Goal: Task Accomplishment & Management: Complete application form

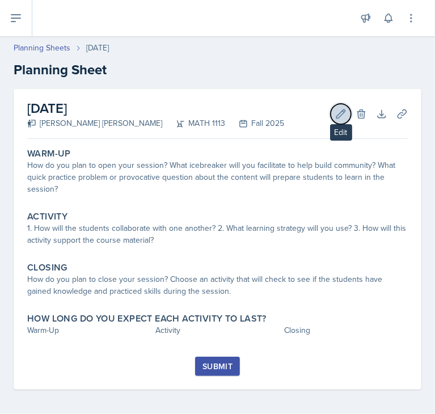
click at [335, 116] on icon at bounding box center [340, 113] width 11 height 11
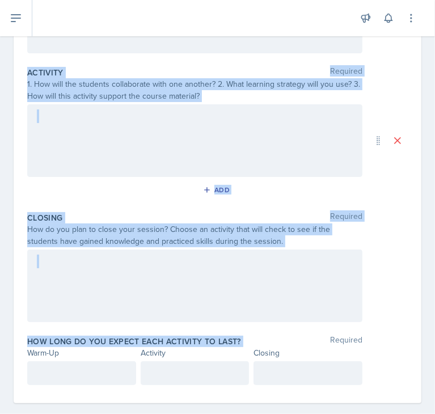
scroll to position [238, 0]
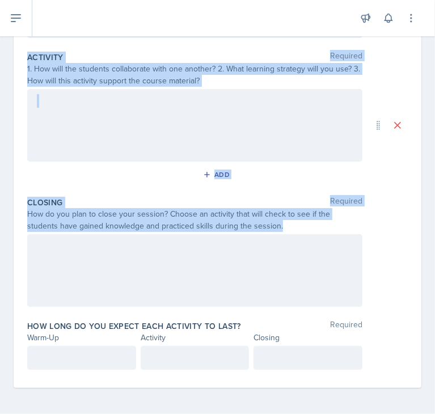
drag, startPoint x: 27, startPoint y: 160, endPoint x: 283, endPoint y: 220, distance: 263.2
click at [283, 220] on div "Date [DATE] [DATE] 31 1 2 3 4 5 6 7 8 9 10 11 12 13 14 15 16 17 18 19 20 21 22 …" at bounding box center [217, 119] width 407 height 537
copy div "Warm-Up Required How do you plan to open your session? What icebreaker will you…"
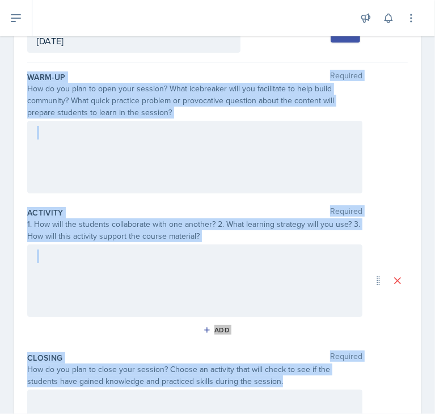
click at [239, 147] on div at bounding box center [194, 157] width 335 height 73
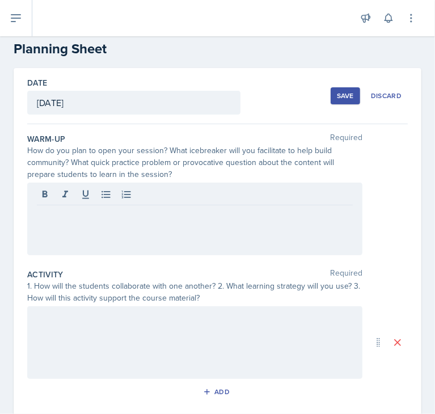
scroll to position [15, 0]
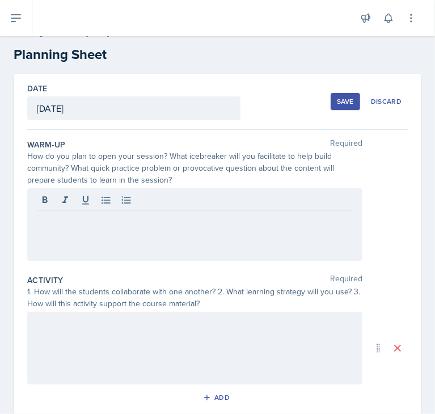
click at [288, 227] on div at bounding box center [194, 224] width 335 height 73
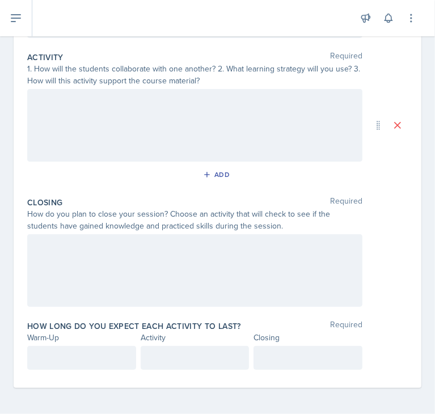
scroll to position [258, 0]
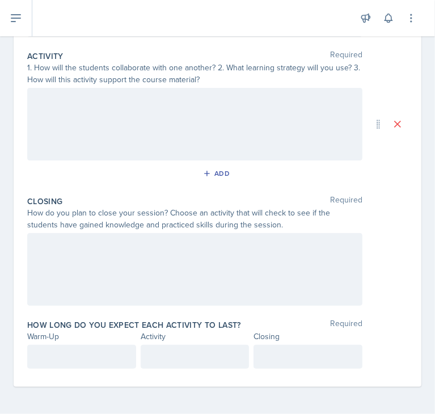
click at [200, 355] on p at bounding box center [195, 357] width 90 height 14
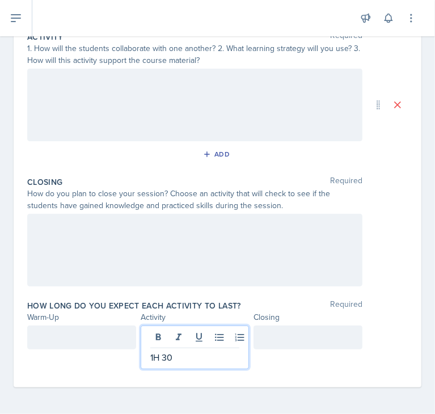
click at [299, 282] on div at bounding box center [194, 250] width 335 height 73
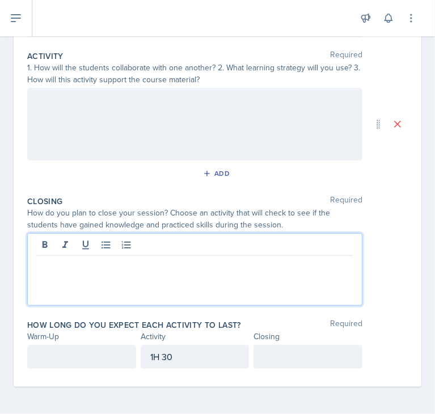
click at [276, 355] on p at bounding box center [308, 357] width 90 height 14
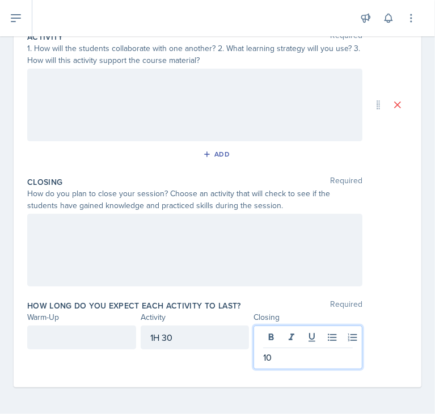
click at [87, 347] on div at bounding box center [81, 337] width 109 height 24
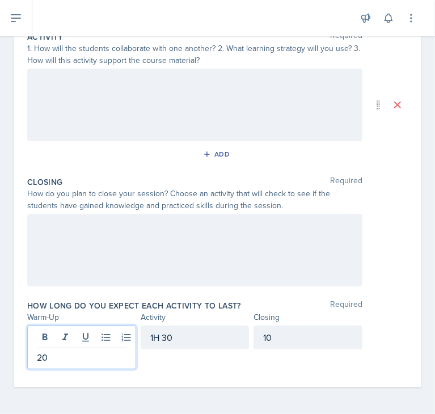
click at [403, 282] on div "Date [DATE] [DATE] 31 1 2 3 4 5 6 7 8 9 10 11 12 13 14 15 16 17 18 19 20 21 22 …" at bounding box center [217, 109] width 407 height 557
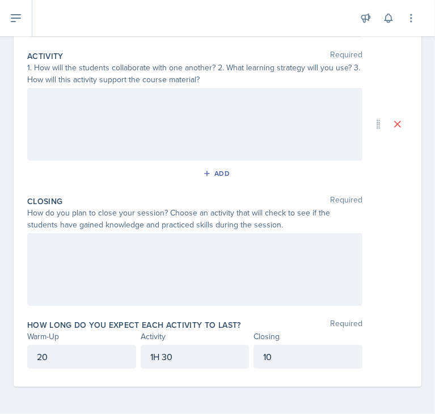
scroll to position [238, 0]
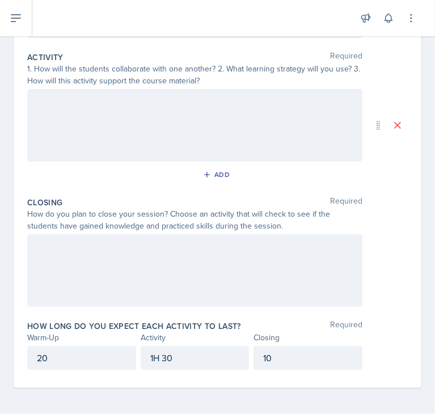
click at [107, 351] on p "20" at bounding box center [82, 358] width 90 height 14
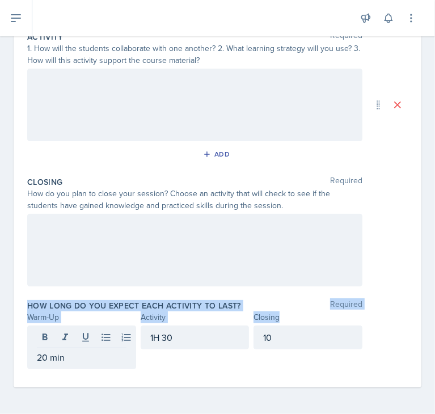
drag, startPoint x: 420, startPoint y: 294, endPoint x: 427, endPoint y: 319, distance: 25.8
click at [427, 319] on main "Planning Sheets [DATE] Planning Sheet Date [DATE] [DATE] 31 1 2 3 4 5 6 7 8 9 1…" at bounding box center [217, 224] width 435 height 377
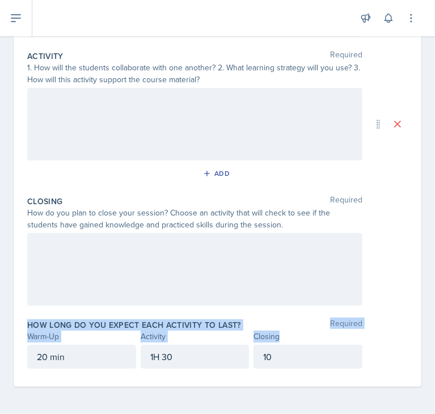
scroll to position [238, 0]
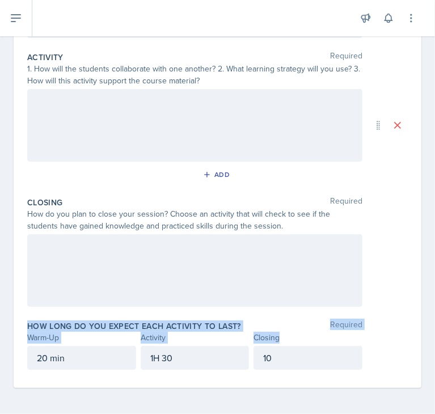
click at [406, 316] on div "Date [DATE] [DATE] 31 1 2 3 4 5 6 7 8 9 10 11 12 13 14 15 16 17 18 19 20 21 22 …" at bounding box center [217, 119] width 407 height 537
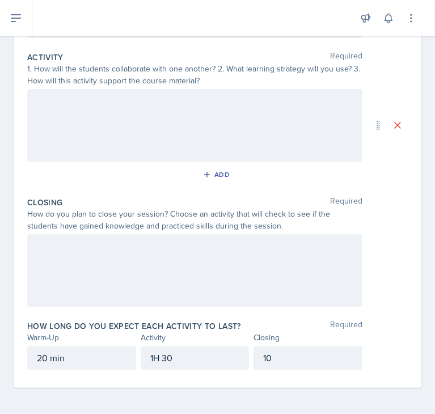
click at [283, 340] on div "Closing" at bounding box center [307, 338] width 109 height 12
click at [287, 349] on div "10" at bounding box center [307, 358] width 109 height 24
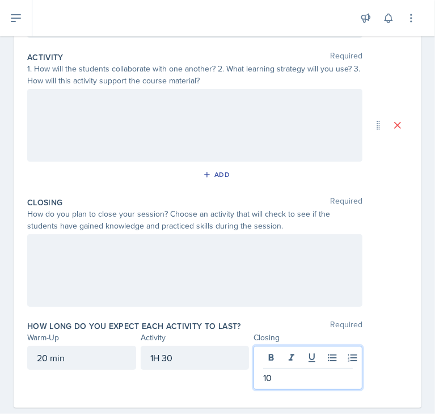
scroll to position [258, 0]
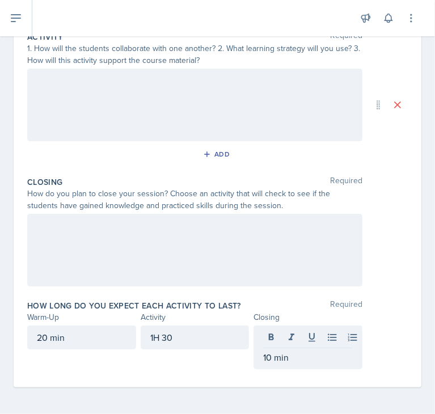
click at [415, 348] on div "Date [DATE] [DATE] 31 1 2 3 4 5 6 7 8 9 10 11 12 13 14 15 16 17 18 19 20 21 22 …" at bounding box center [217, 123] width 435 height 584
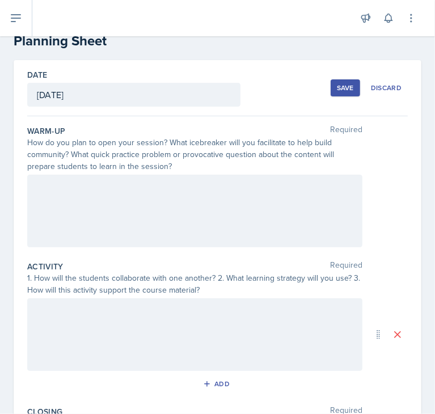
scroll to position [9, 0]
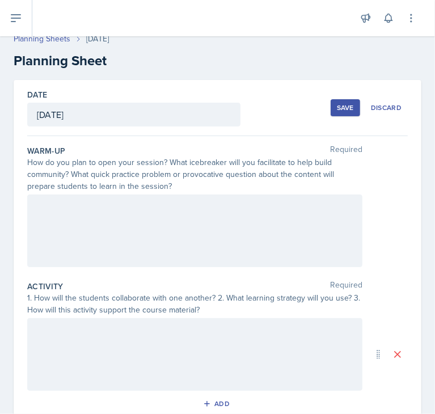
click at [283, 192] on div "Warm-Up Required How do you plan to open your session? What icebreaker will you…" at bounding box center [217, 208] width 380 height 135
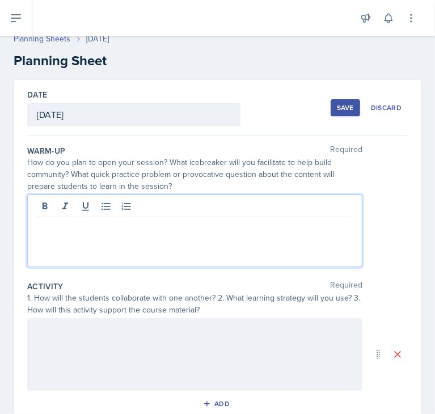
scroll to position [29, 0]
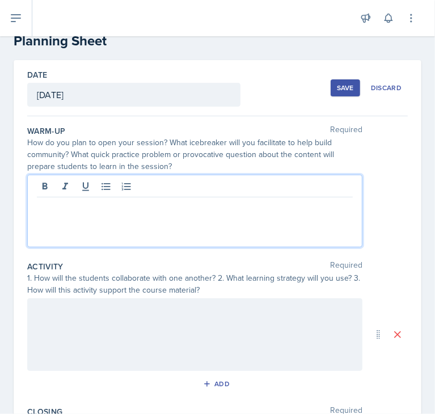
click at [283, 211] on p at bounding box center [195, 206] width 316 height 14
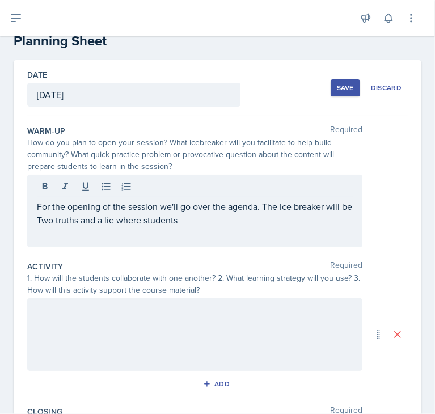
click at [279, 226] on div "For the opening of the session we'll go over the agenda. The Ice breaker will b…" at bounding box center [194, 211] width 335 height 73
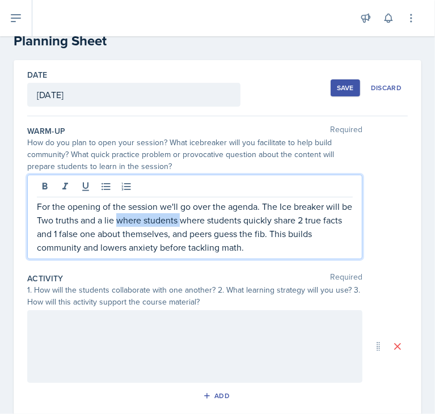
drag, startPoint x: 193, startPoint y: 220, endPoint x: 131, endPoint y: 218, distance: 61.2
click at [131, 218] on p "For the opening of the session we'll go over the agenda. The Ice breaker will b…" at bounding box center [195, 226] width 316 height 54
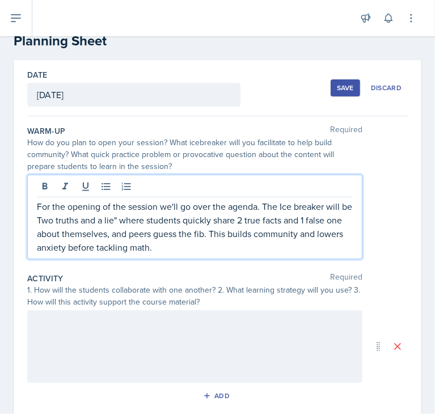
click at [50, 219] on p "For the opening of the session we'll go over the agenda. The Ice breaker will b…" at bounding box center [195, 226] width 316 height 54
click at [223, 233] on p "For the opening of the session we'll go over the agenda. The Ice breaker will b…" at bounding box center [195, 226] width 316 height 54
click at [252, 248] on p "For the opening of the session we'll go over the agenda. The Ice breaker will b…" at bounding box center [195, 226] width 316 height 54
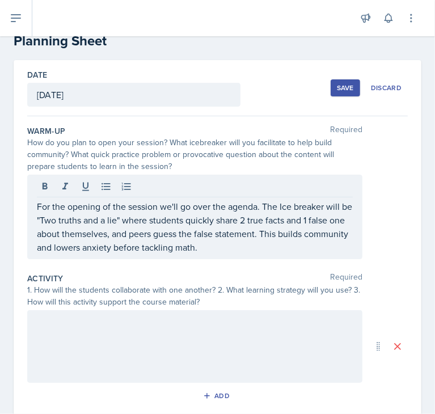
click at [298, 252] on p "For the opening of the session we'll go over the agenda. The Ice breaker will b…" at bounding box center [195, 226] width 316 height 54
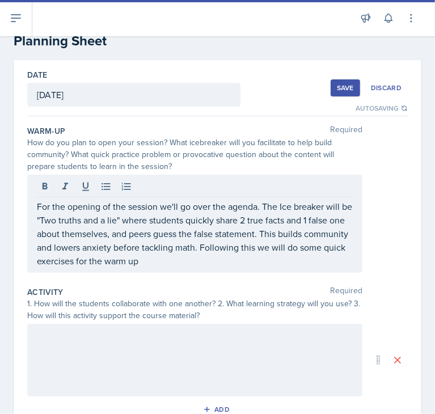
click at [218, 271] on div "For the opening of the session we'll go over the agenda. The Ice breaker will b…" at bounding box center [194, 224] width 335 height 98
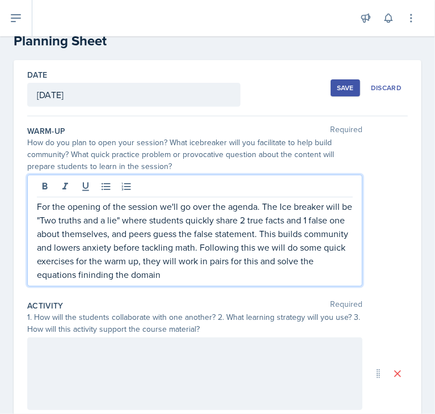
click at [134, 278] on p "For the opening of the session we'll go over the agenda. The Ice breaker will b…" at bounding box center [195, 240] width 316 height 82
click at [230, 271] on p "For the opening of the session we'll go over the agenda. The Ice breaker will b…" at bounding box center [195, 240] width 316 height 82
click at [286, 273] on p "For the opening of the session we'll go over the agenda. The Ice breaker will b…" at bounding box center [195, 240] width 316 height 82
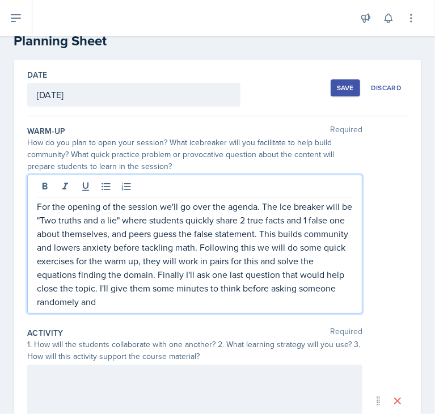
click at [92, 306] on p "For the opening of the session we'll go over the agenda. The Ice breaker will b…" at bounding box center [195, 253] width 316 height 109
click at [163, 302] on p "For the opening of the session we'll go over the agenda. The Ice breaker will b…" at bounding box center [195, 253] width 316 height 109
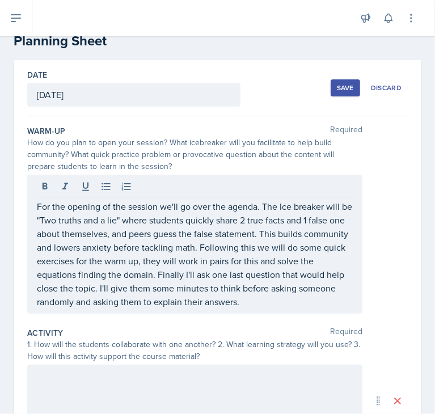
click at [367, 172] on div "Warm-Up Required How do you plan to open your session? What icebreaker will you…" at bounding box center [217, 222] width 380 height 202
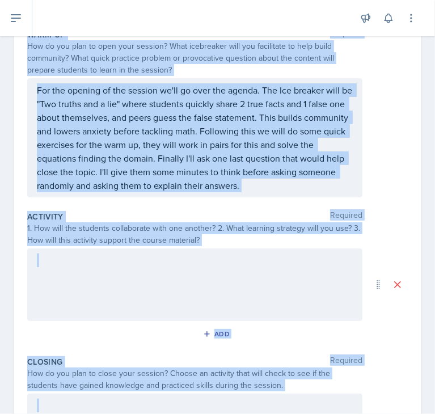
scroll to position [285, 0]
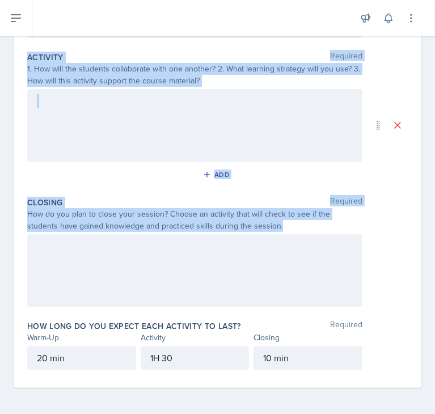
drag, startPoint x: 27, startPoint y: 79, endPoint x: 311, endPoint y: 226, distance: 319.1
click at [311, 226] on div "Warm-Up Required How do you plan to open your session? What icebreaker will you…" at bounding box center [217, 124] width 380 height 527
copy div "Warm-Up Required How do you plan to open your session? What icebreaker will you…"
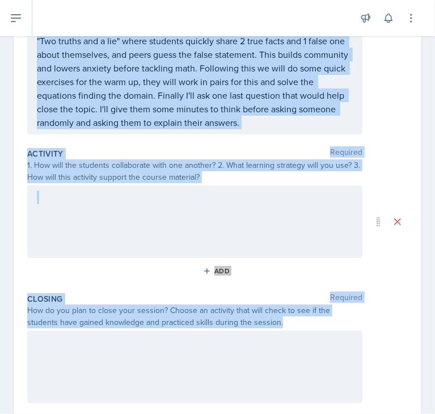
scroll to position [188, 0]
click at [342, 248] on div at bounding box center [194, 222] width 335 height 73
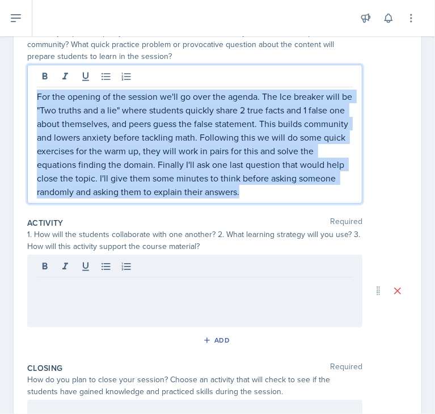
scroll to position [0, 0]
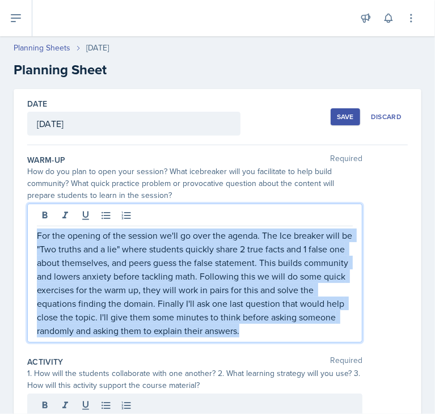
drag, startPoint x: 293, startPoint y: 135, endPoint x: 20, endPoint y: 236, distance: 291.2
click at [20, 236] on div "Date [DATE] [DATE] 31 1 2 3 4 5 6 7 8 9 10 11 12 13 14 15 16 17 18 19 20 21 22 …" at bounding box center [217, 390] width 407 height 603
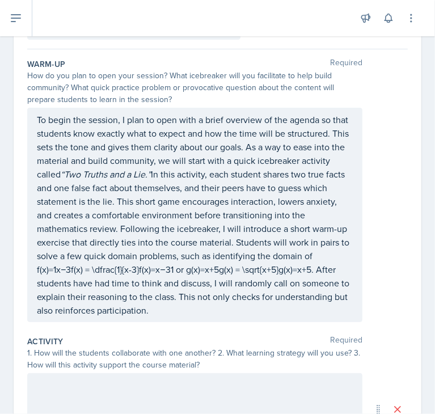
scroll to position [116, 0]
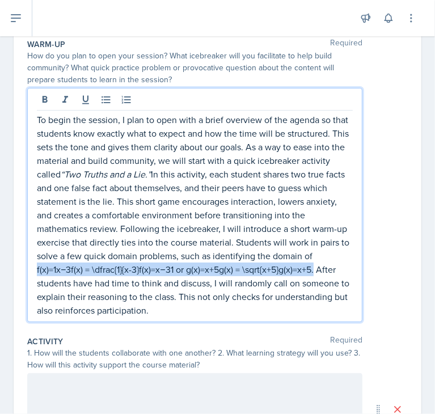
drag, startPoint x: 135, startPoint y: 268, endPoint x: 107, endPoint y: 281, distance: 31.9
click at [107, 281] on p "To begin the session, I plan to open with a brief overview of the agenda so tha…" at bounding box center [195, 215] width 316 height 204
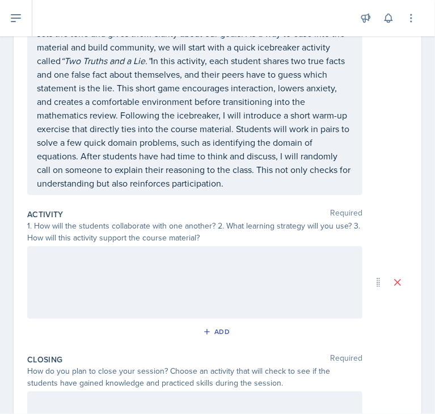
scroll to position [245, 0]
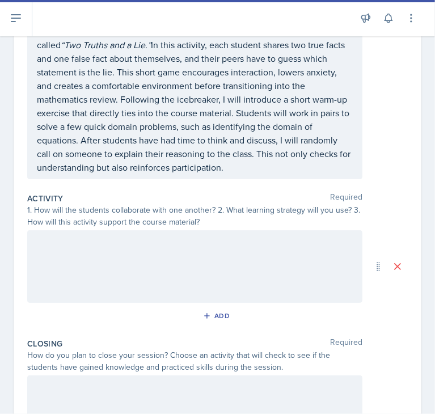
click at [309, 270] on div at bounding box center [194, 266] width 335 height 73
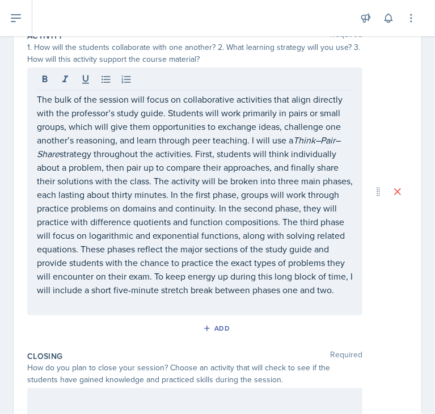
scroll to position [457, 0]
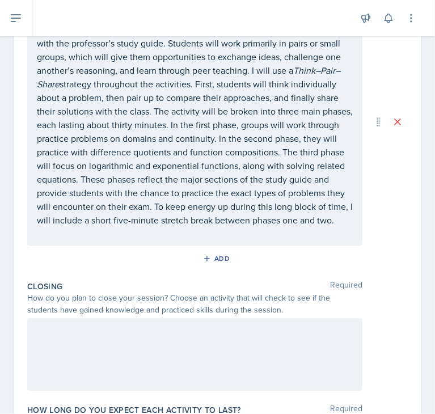
click at [240, 361] on div at bounding box center [194, 354] width 335 height 73
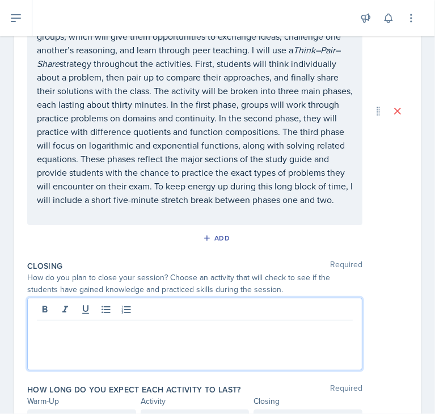
scroll to position [544, 0]
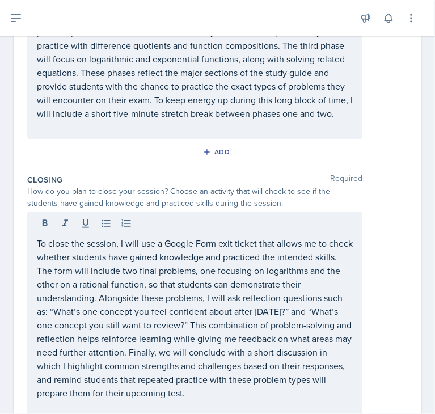
drag, startPoint x: 424, startPoint y: 321, endPoint x: 423, endPoint y: 337, distance: 15.3
click at [423, 337] on div "Date [DATE] [DATE] 31 1 2 3 4 5 6 7 8 9 10 11 12 13 14 15 16 17 18 19 20 21 22 …" at bounding box center [217, 36] width 435 height 982
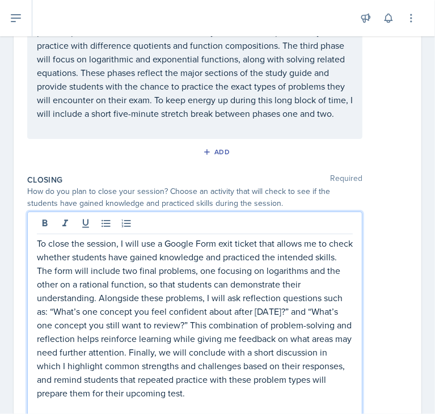
drag, startPoint x: 50, startPoint y: 302, endPoint x: 217, endPoint y: 332, distance: 169.2
click at [217, 332] on p "To close the session, I will use a Google Form exit ticket that allows me to ch…" at bounding box center [195, 317] width 316 height 163
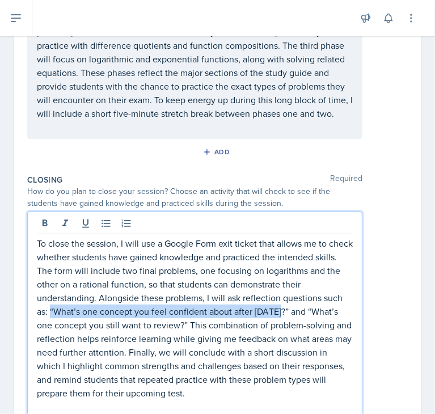
drag, startPoint x: 282, startPoint y: 324, endPoint x: 52, endPoint y: 321, distance: 230.1
click at [52, 321] on p "To close the session, I will use a Google Form exit ticket that allows me to ch…" at bounding box center [195, 317] width 316 height 163
click at [60, 229] on icon at bounding box center [65, 223] width 11 height 11
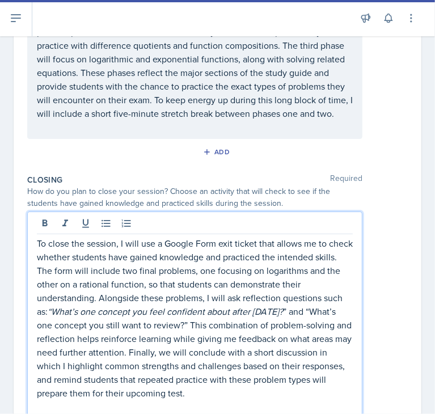
click at [304, 318] on p "To close the session, I will use a Google Form exit ticket that allows me to ch…" at bounding box center [195, 317] width 316 height 163
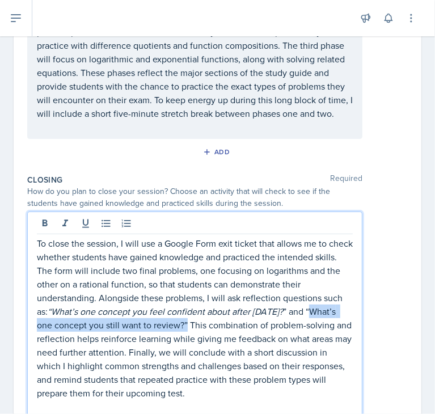
drag, startPoint x: 307, startPoint y: 322, endPoint x: 185, endPoint y: 339, distance: 123.0
click at [185, 339] on p "To close the session, I will use a Google Form exit ticket that allows me to ch…" at bounding box center [195, 317] width 316 height 163
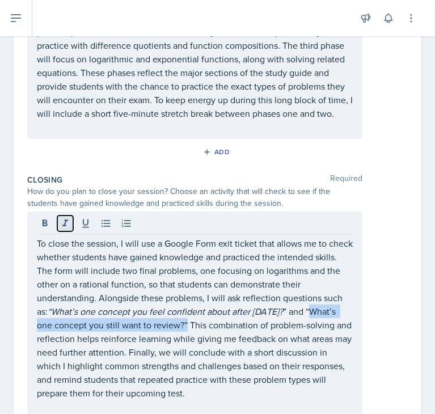
click at [66, 229] on icon at bounding box center [65, 223] width 11 height 11
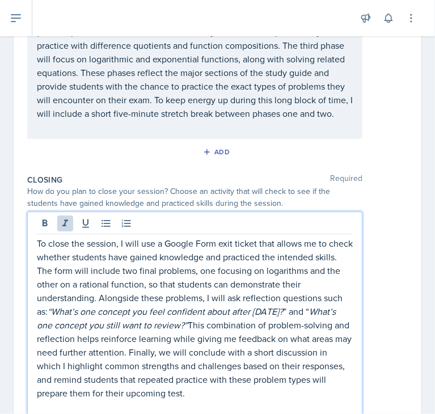
click at [379, 277] on div "To close the session, I will use a Google Form exit ticket that allows me to ch…" at bounding box center [217, 314] width 380 height 207
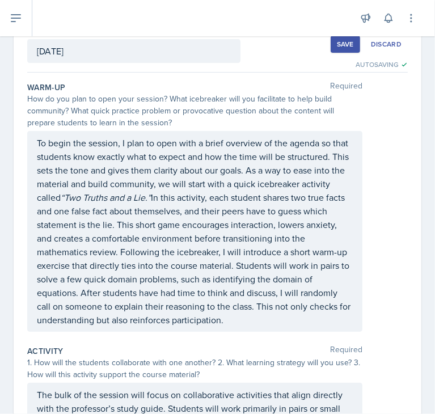
scroll to position [0, 0]
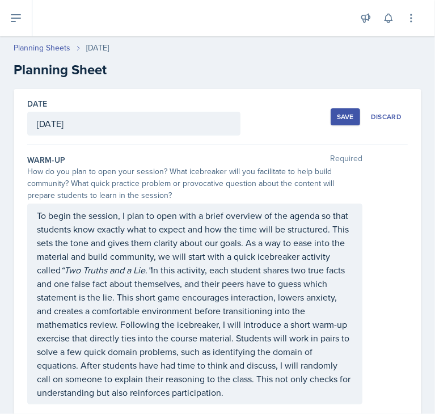
click at [330, 120] on button "Save" at bounding box center [344, 116] width 29 height 17
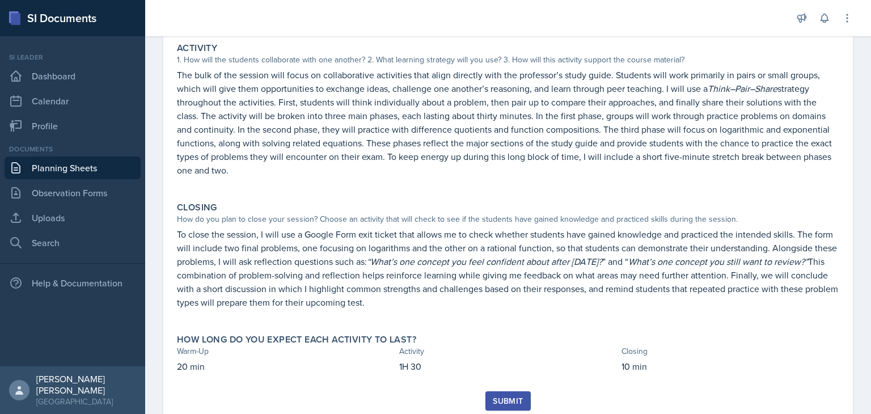
scroll to position [288, 0]
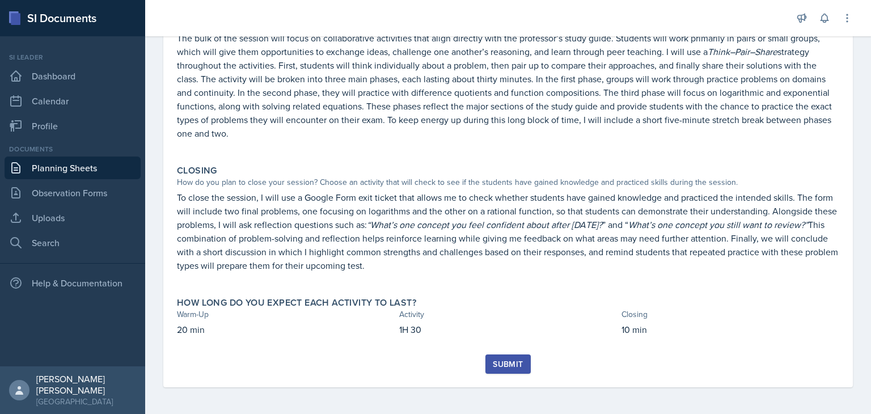
click at [434, 365] on div "Submit" at bounding box center [508, 363] width 30 height 9
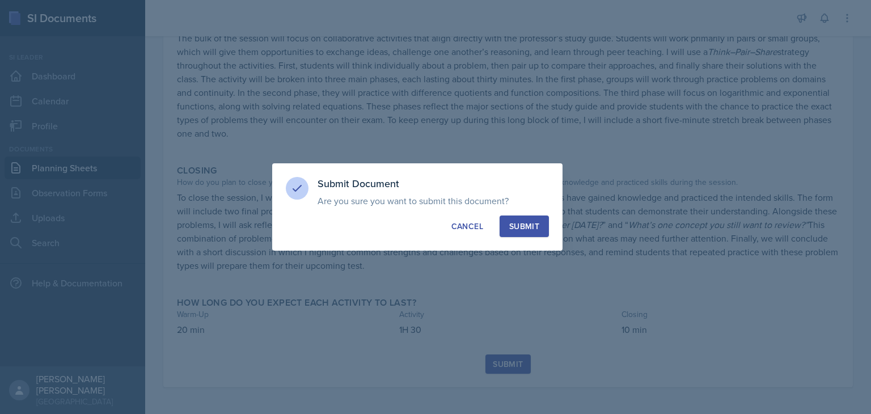
click at [434, 365] on div at bounding box center [435, 207] width 871 height 414
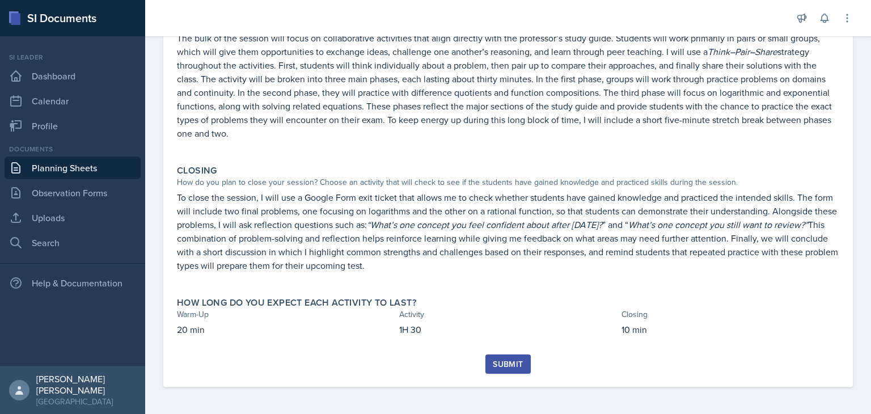
click at [434, 363] on div "Submit" at bounding box center [508, 363] width 30 height 9
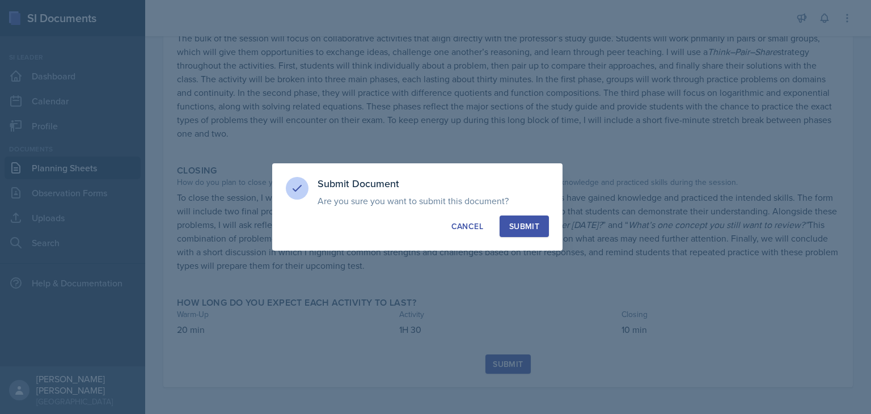
click at [434, 220] on div "Submit" at bounding box center [524, 225] width 30 height 11
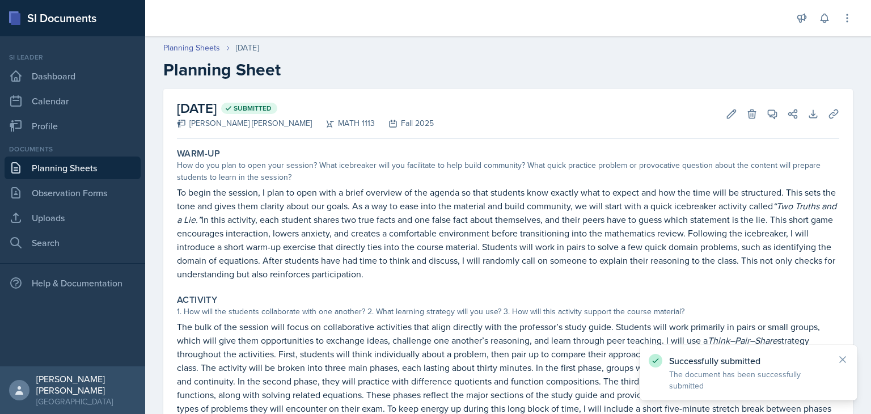
scroll to position [256, 0]
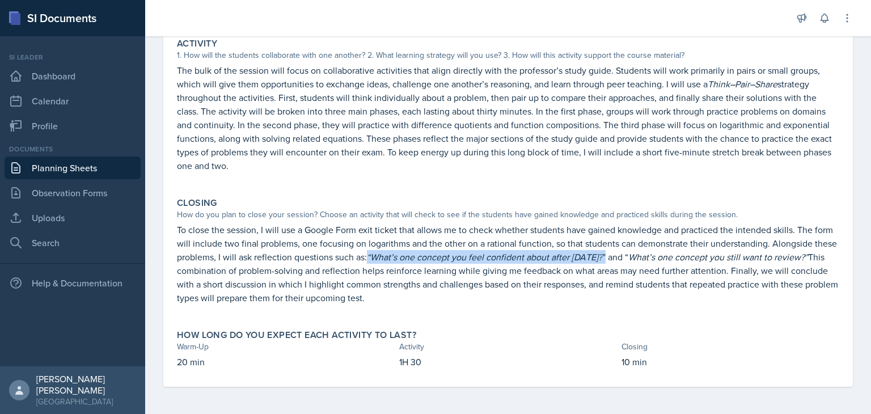
drag, startPoint x: 435, startPoint y: 254, endPoint x: 669, endPoint y: 261, distance: 234.2
click at [434, 261] on p "To close the session, I will use a Google Form exit ticket that allows me to ch…" at bounding box center [508, 264] width 662 height 82
copy p "“What’s one concept you feel confident about after [DATE]? ”"
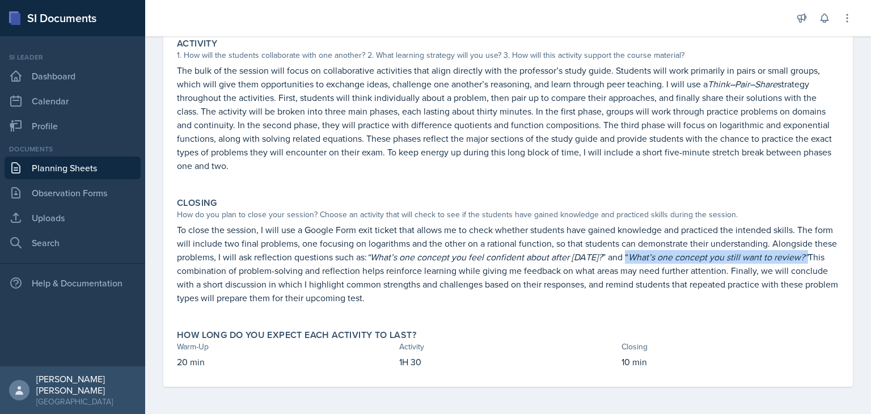
drag, startPoint x: 689, startPoint y: 254, endPoint x: 220, endPoint y: 271, distance: 469.6
click at [220, 271] on p "To close the session, I will use a Google Form exit ticket that allows me to ch…" at bounding box center [508, 264] width 662 height 82
copy p "“ What’s one concept you still want to review?”"
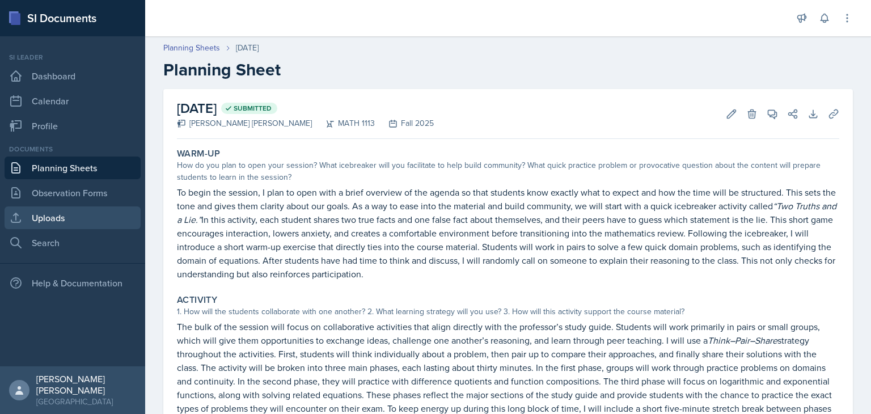
click at [72, 228] on link "Uploads" at bounding box center [73, 217] width 136 height 23
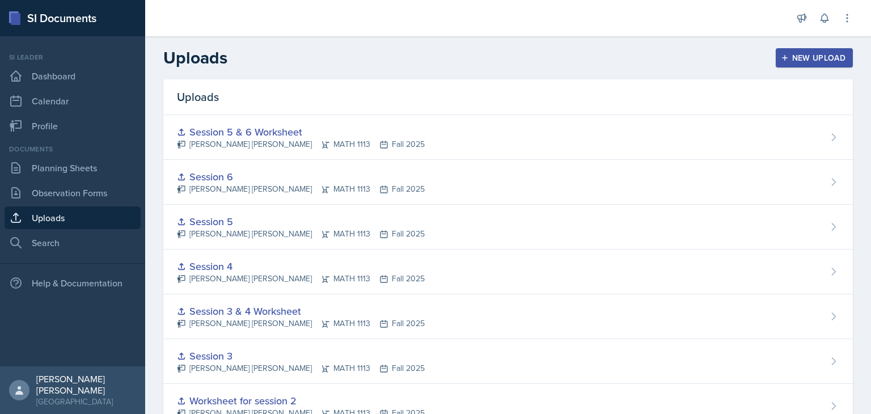
click at [434, 48] on div "Uploads New Upload" at bounding box center [507, 58] width 725 height 20
click at [434, 64] on button "New Upload" at bounding box center [814, 57] width 78 height 19
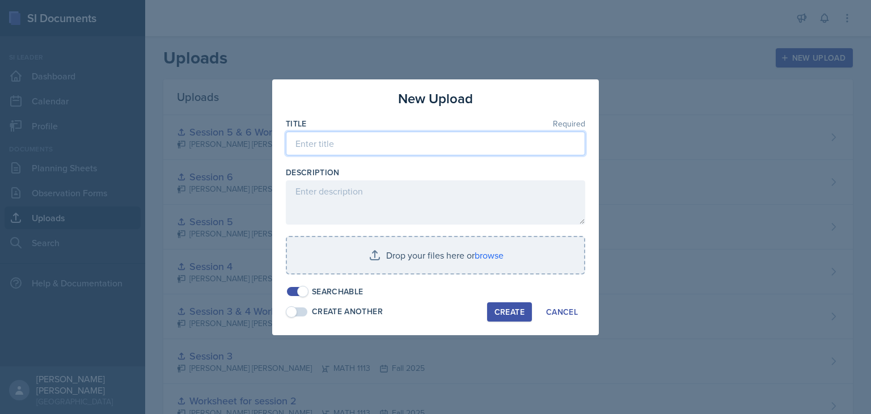
click at [434, 154] on input at bounding box center [435, 143] width 299 height 24
type input "M1"
click at [297, 292] on span at bounding box center [302, 291] width 11 height 11
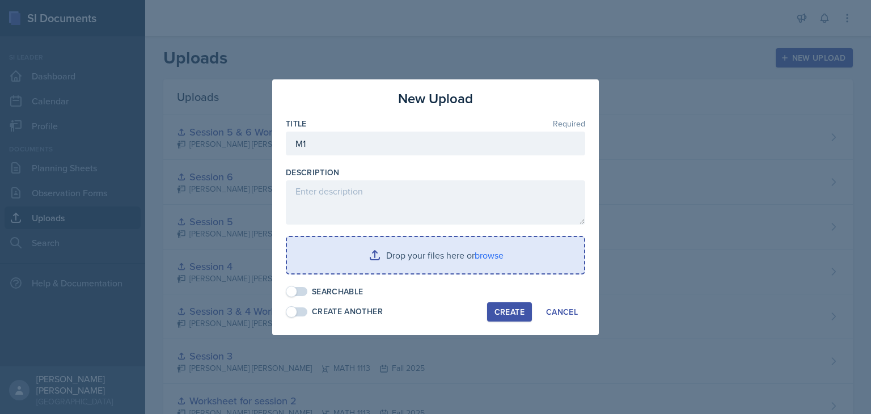
click at [392, 253] on input "file" at bounding box center [435, 255] width 297 height 36
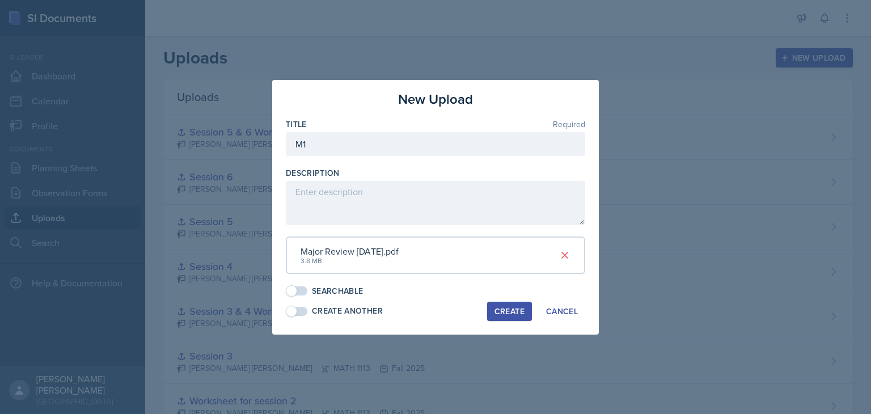
click at [434, 316] on button "Create" at bounding box center [509, 311] width 45 height 19
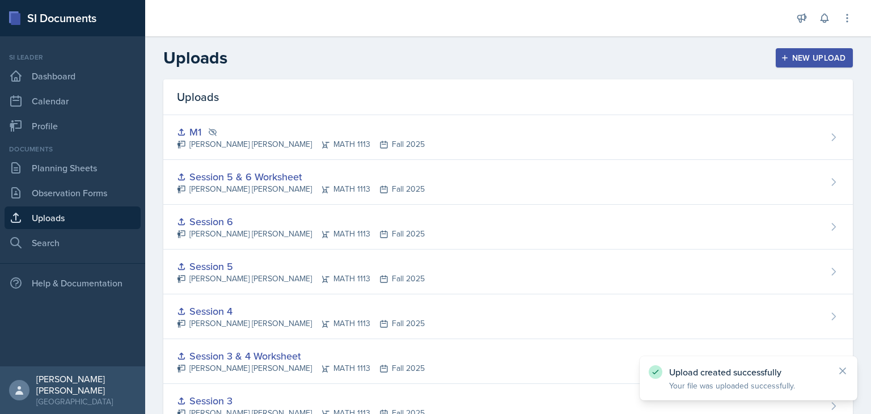
click at [434, 67] on div "Uploads New Upload" at bounding box center [507, 58] width 725 height 20
click at [434, 55] on div "New Upload" at bounding box center [814, 57] width 63 height 9
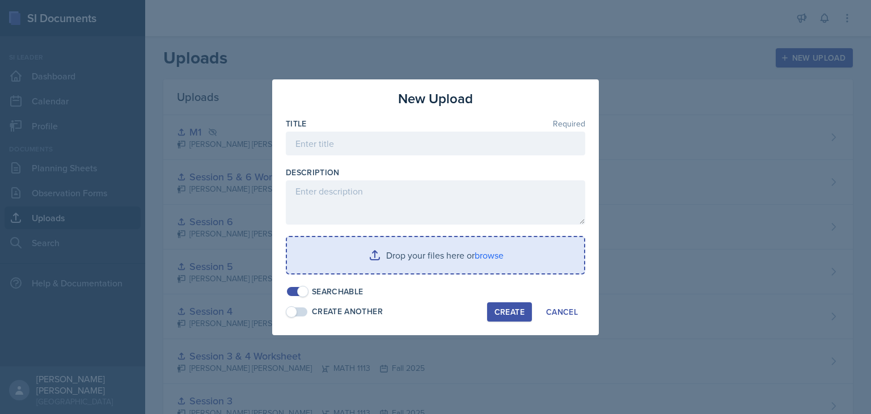
click at [380, 159] on div at bounding box center [435, 160] width 299 height 11
click at [367, 151] on input at bounding box center [435, 143] width 299 height 24
type input "M1 material"
click at [434, 261] on input "file" at bounding box center [435, 255] width 297 height 36
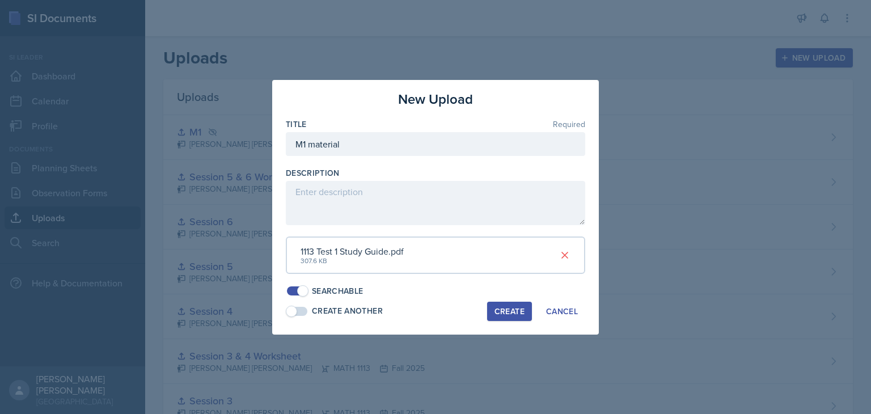
click at [434, 307] on div "Create" at bounding box center [509, 311] width 30 height 9
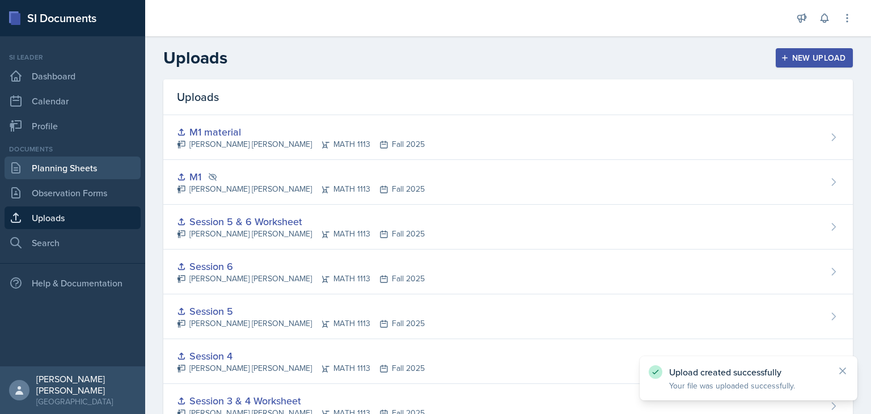
click at [86, 156] on link "Planning Sheets" at bounding box center [73, 167] width 136 height 23
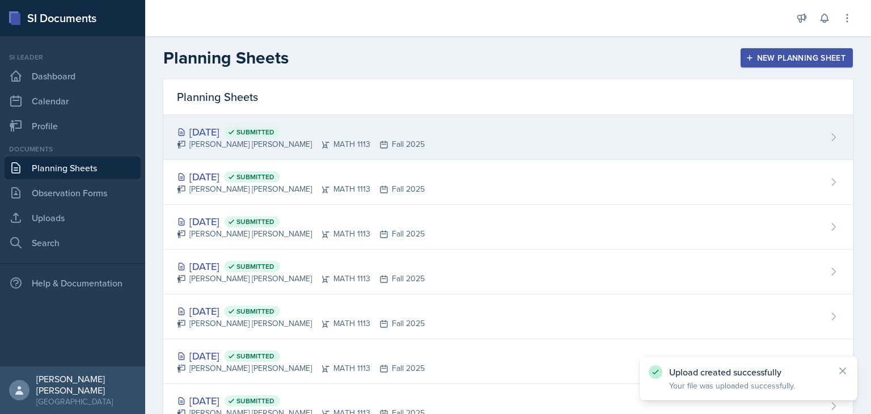
click at [434, 117] on div "[DATE] Submitted [PERSON_NAME] [PERSON_NAME] MATH 1113 Fall 2025" at bounding box center [507, 137] width 689 height 45
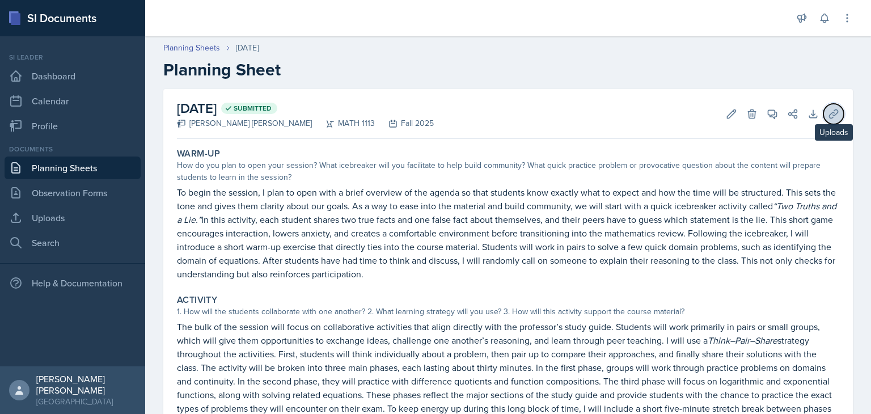
click at [434, 120] on button "Uploads" at bounding box center [833, 114] width 20 height 20
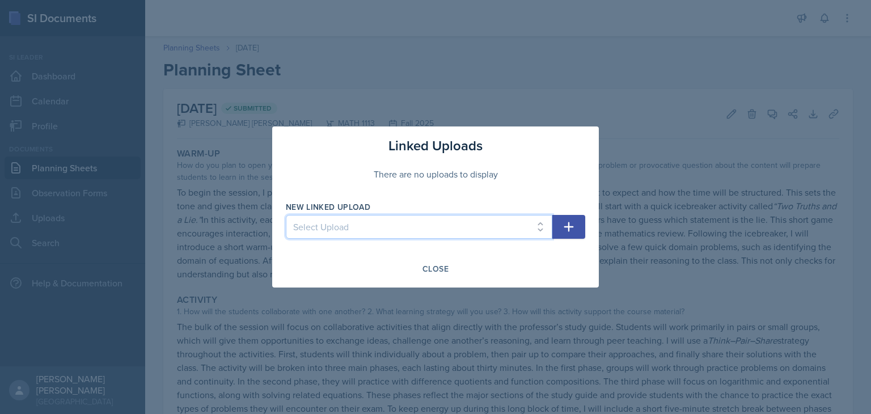
click at [434, 237] on select "Select Upload Session 1 Session 2 Worksheet for session 2 Session 3 Session 3 &…" at bounding box center [419, 227] width 266 height 24
select select "ead75927-12d2-4dbc-a67e-f65d56b8f6e5"
click at [286, 215] on select "Select Upload Session 1 Session 2 Worksheet for session 2 Session 3 Session 3 &…" at bounding box center [419, 227] width 266 height 24
click at [434, 232] on icon "button" at bounding box center [569, 227] width 14 height 14
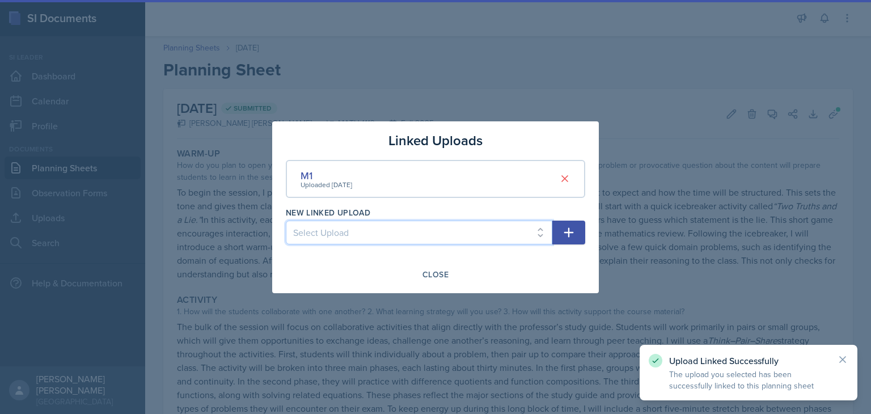
click at [434, 231] on select "Select Upload Session 1 Session 2 Worksheet for session 2 Session 3 Session 3 &…" at bounding box center [419, 232] width 266 height 24
select select "e81e404f-f1f3-468f-8972-8b348ea2a953"
click at [286, 220] on select "Select Upload Session 1 Session 2 Worksheet for session 2 Session 3 Session 3 &…" at bounding box center [419, 232] width 266 height 24
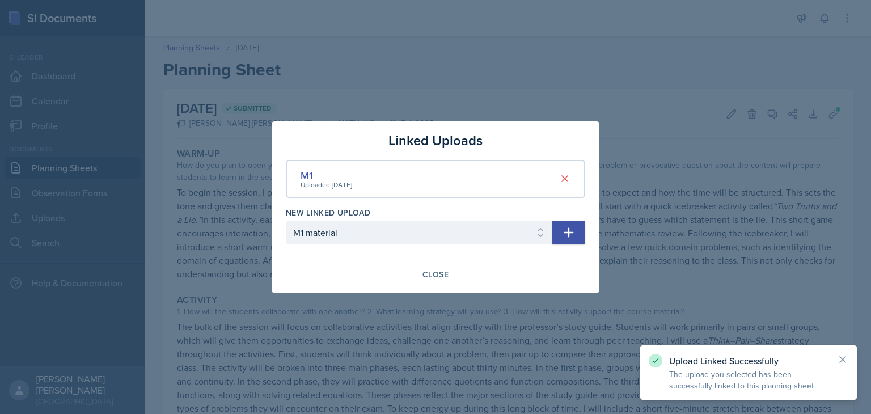
click at [434, 236] on icon "button" at bounding box center [569, 233] width 14 height 14
select select
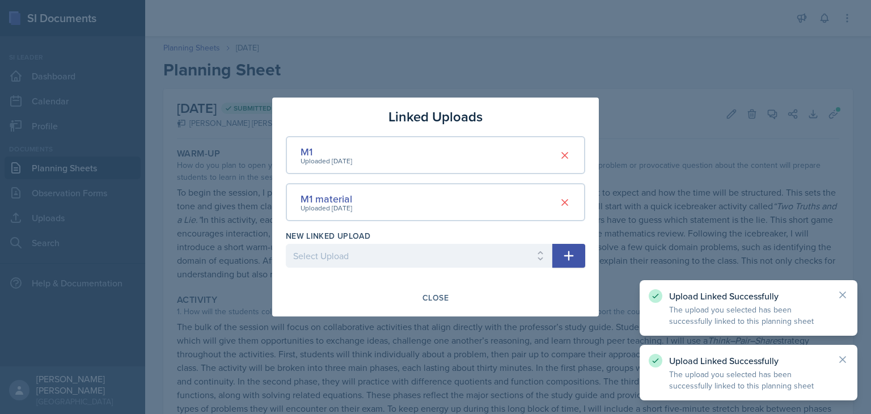
click at [434, 94] on div at bounding box center [435, 207] width 871 height 414
